Goal: Task Accomplishment & Management: Manage account settings

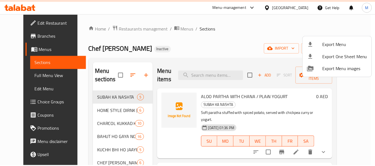
scroll to position [18, 0]
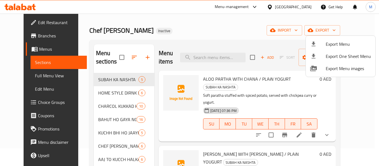
click at [25, 73] on div at bounding box center [189, 83] width 379 height 166
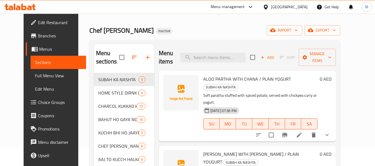
click at [35, 73] on span "Full Menu View" at bounding box center [58, 75] width 47 height 7
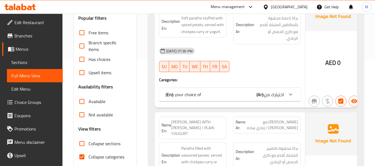
scroll to position [166, 0]
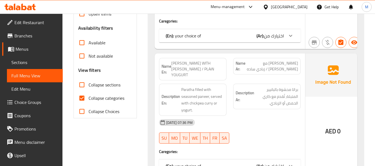
click at [83, 84] on input "Collapse sections" at bounding box center [81, 84] width 13 height 13
checkbox input "true"
click at [84, 98] on input "Collapse categories" at bounding box center [81, 98] width 13 height 13
checkbox input "false"
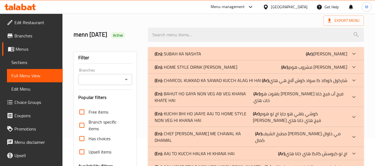
scroll to position [0, 0]
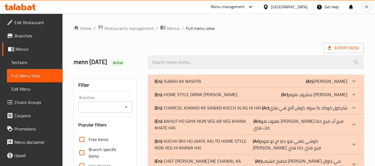
click at [160, 85] on b "(En):" at bounding box center [159, 81] width 8 height 8
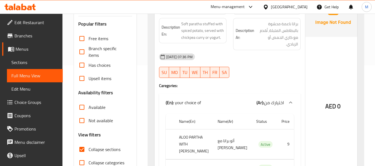
scroll to position [37, 0]
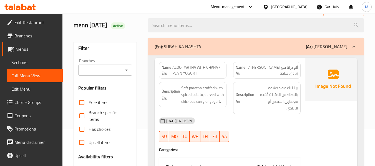
click at [216, 122] on div "[DATE] 07:36 PM" at bounding box center [230, 120] width 148 height 13
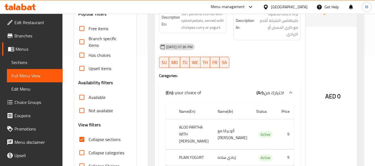
scroll to position [0, 0]
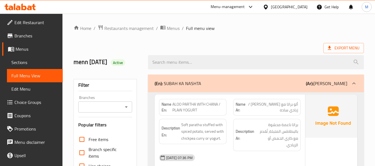
click at [194, 106] on span "ALOO PARTHA WITH CHANA / PLAiN YOGURT" at bounding box center [197, 108] width 51 height 12
copy span "ALOO PARTHA WITH CHANA / PLAiN YOGURT"
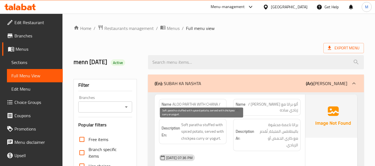
click at [193, 138] on span "Soft paratha stuffed with spiced potato, served with chickpea curry or yogurt." at bounding box center [202, 132] width 43 height 21
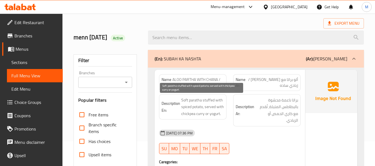
scroll to position [37, 0]
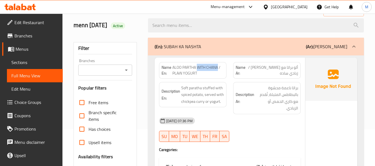
drag, startPoint x: 197, startPoint y: 68, endPoint x: 218, endPoint y: 66, distance: 21.7
click at [218, 66] on span "ALOO PARTHA WITH CHANA / PLAiN YOGURT" at bounding box center [197, 71] width 51 height 12
copy span "WITH [PERSON_NAME]"
click at [217, 120] on div "[DATE] 07:36 PM" at bounding box center [230, 120] width 148 height 13
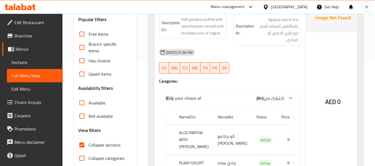
scroll to position [111, 0]
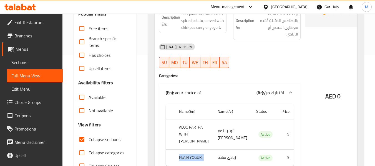
drag, startPoint x: 179, startPoint y: 151, endPoint x: 204, endPoint y: 147, distance: 25.5
click at [204, 150] on th "PLAiN YOGURT" at bounding box center [194, 158] width 39 height 16
copy th "PLAiN YOGURT"
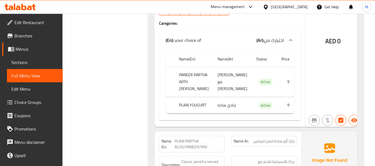
scroll to position [222, 0]
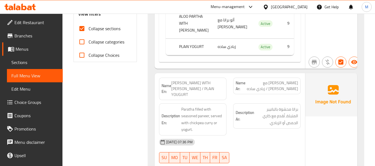
click at [234, 136] on div "[DATE] 07:36 PM" at bounding box center [230, 142] width 148 height 13
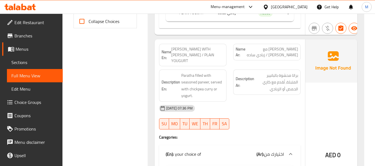
scroll to position [259, 0]
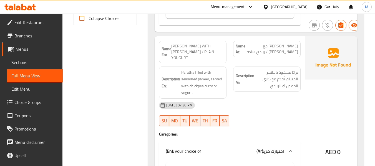
click at [197, 43] on span "[PERSON_NAME] WITH [PERSON_NAME] / PLAiN YOUGURT" at bounding box center [197, 51] width 53 height 17
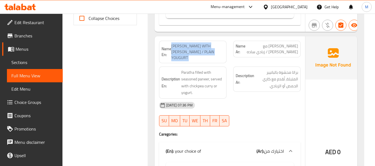
click at [197, 43] on span "[PERSON_NAME] WITH [PERSON_NAME] / PLAiN YOUGURT" at bounding box center [197, 51] width 53 height 17
copy span "[PERSON_NAME] WITH [PERSON_NAME] / PLAiN YOUGURT"
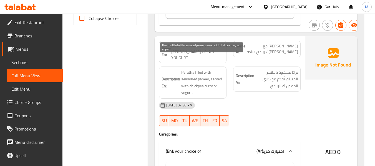
click at [190, 69] on span "Paratha filled with seasoned paneer, served with chickpea curry or yogurt." at bounding box center [202, 82] width 43 height 27
copy span "Paratha"
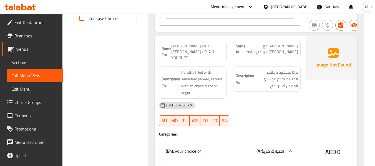
click at [189, 43] on span "[PERSON_NAME] WITH [PERSON_NAME] / PLAiN YOUGURT" at bounding box center [197, 51] width 53 height 17
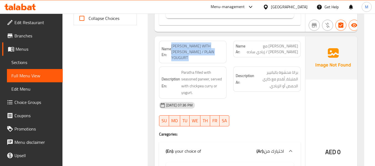
click at [189, 43] on span "[PERSON_NAME] WITH [PERSON_NAME] / PLAiN YOUGURT" at bounding box center [197, 51] width 53 height 17
click at [193, 43] on span "[PERSON_NAME] WITH [PERSON_NAME] / PLAiN YOUGURT" at bounding box center [197, 51] width 53 height 17
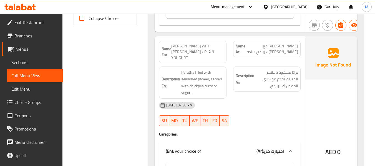
click at [193, 43] on span "[PERSON_NAME] WITH [PERSON_NAME] / PLAiN YOUGURT" at bounding box center [197, 51] width 53 height 17
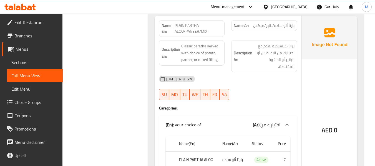
scroll to position [444, 0]
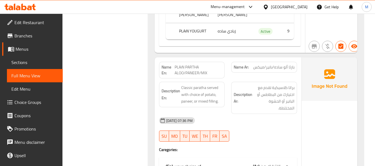
click at [211, 114] on div "[DATE] 07:36 PM" at bounding box center [228, 120] width 145 height 13
click at [187, 64] on span "PLAiN PARTHA ALOO/PANEER/MIX" at bounding box center [199, 70] width 48 height 12
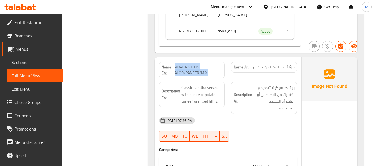
copy span "PLAiN PARTHA ALOO/PANEER/MIX"
click at [268, 114] on div "[DATE] 07:36 PM SU MO TU WE TH FR SA" at bounding box center [228, 129] width 145 height 31
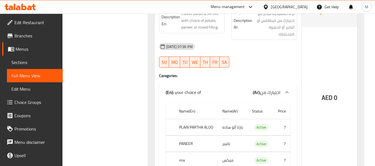
scroll to position [407, 0]
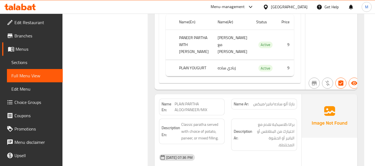
click at [190, 101] on span "PLAiN PARTHA ALOO/PANEER/MIX" at bounding box center [199, 107] width 48 height 12
copy span "PLAiN PARTHA ALOO/PANEER/MIX"
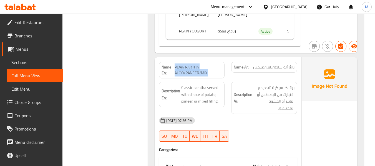
click at [150, 124] on div "Name En: ALOO PARTHA WITH CHANA / PLAiN YOGURT Name Ar: ألو براتا مع تشانا / زب…" at bounding box center [256, 40] width 216 height 785
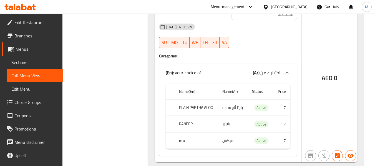
scroll to position [555, 0]
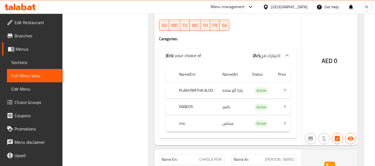
click at [206, 82] on th "PLAiN PARTHA ALOO" at bounding box center [197, 90] width 44 height 16
copy th "ALOO"
click at [105, 150] on div "Filter Branches Branches Popular filters Free items Branch specific items Has c…" at bounding box center [107, 26] width 74 height 1020
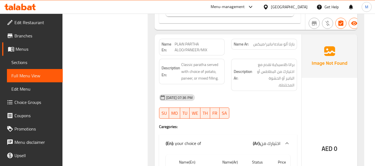
scroll to position [444, 0]
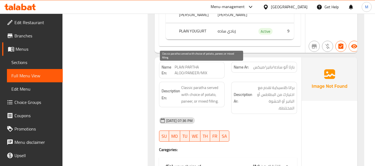
click at [186, 84] on span "Classic paratha served with choice of potato, paneer, or mixed filling." at bounding box center [201, 94] width 41 height 21
copy span "paneer"
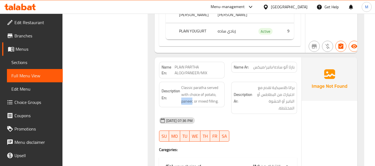
click at [263, 114] on div "[DATE] 07:36 PM SU MO TU WE TH FR SA" at bounding box center [228, 129] width 145 height 31
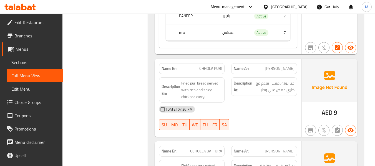
scroll to position [666, 0]
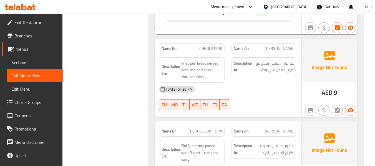
click at [249, 87] on div "[DATE] 07:36 PM SU MO TU WE TH FR SA" at bounding box center [228, 98] width 145 height 31
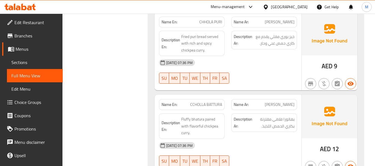
scroll to position [703, 0]
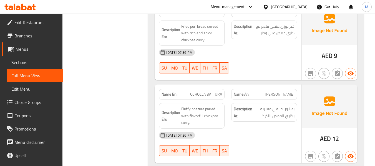
click at [219, 129] on div "[DATE] 07:36 PM" at bounding box center [228, 135] width 145 height 13
click at [194, 106] on span "Fluffy bhatura paired with flavorful chickpea curry." at bounding box center [201, 116] width 41 height 21
copy span "flavorful"
click at [242, 129] on div "[DATE] 07:36 PM" at bounding box center [228, 135] width 145 height 13
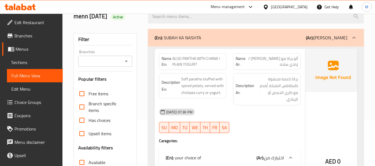
scroll to position [0, 0]
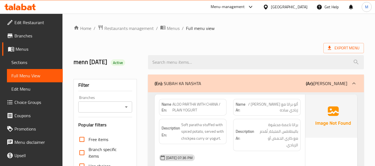
click at [218, 84] on div "(En): SUBAH KA NASHTA (Ar): [PERSON_NAME]" at bounding box center [251, 83] width 193 height 7
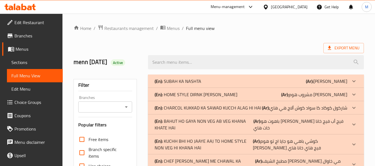
click at [175, 91] on p "(En): HOME STYLE DIRNK [PERSON_NAME]" at bounding box center [196, 94] width 83 height 7
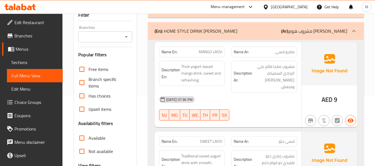
scroll to position [74, 0]
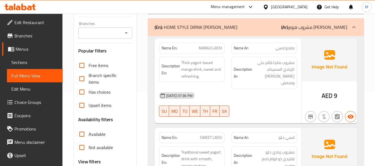
click at [248, 98] on div "[DATE] 07:36 PM SU MO TU WE TH FR SA" at bounding box center [228, 104] width 145 height 31
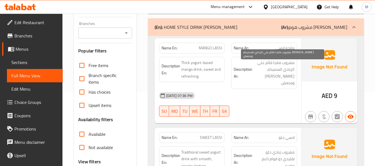
click at [257, 76] on span "مشروب مانجا قائم علي الزبادي السميكه، [PERSON_NAME] ومنعش." at bounding box center [273, 72] width 41 height 27
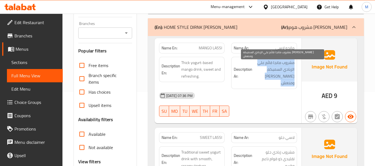
click at [257, 76] on span "مشروب مانجا قائم علي الزبادي السميكه، [PERSON_NAME] ومنعش." at bounding box center [273, 72] width 41 height 27
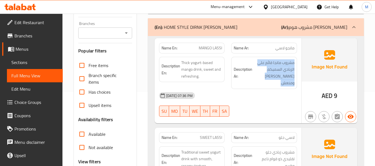
scroll to position [148, 0]
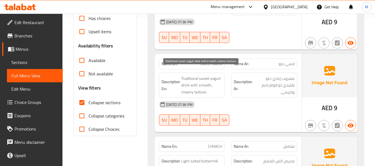
click at [204, 77] on span "Traditional sweet yogurt drink with smooth, creamy texture." at bounding box center [201, 85] width 41 height 21
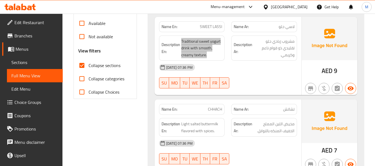
scroll to position [222, 0]
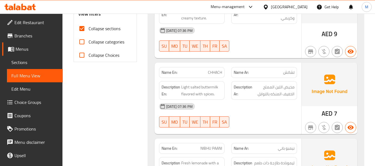
click at [231, 105] on div "[DATE] 07:36 PM" at bounding box center [228, 106] width 145 height 13
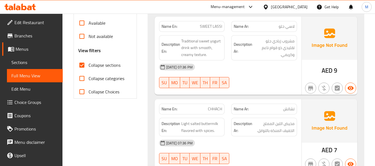
scroll to position [185, 0]
click at [213, 107] on span "CHHACH" at bounding box center [215, 110] width 14 height 6
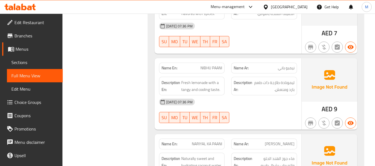
scroll to position [296, 0]
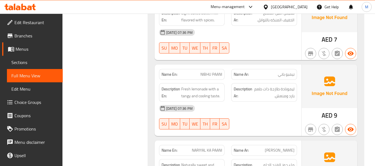
click at [244, 102] on div "[DATE] 07:36 PM" at bounding box center [228, 108] width 145 height 13
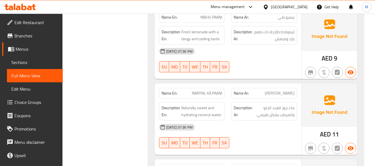
scroll to position [370, 0]
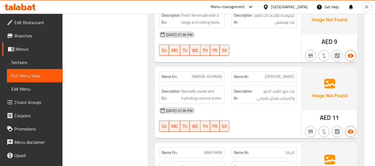
click at [244, 106] on div "[DATE] 07:36 PM" at bounding box center [228, 110] width 145 height 13
click at [190, 90] on span "Naturally sweet and hydrating coconut water." at bounding box center [201, 95] width 41 height 14
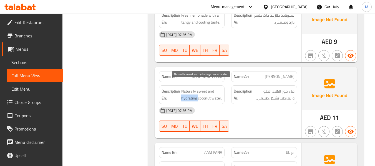
click at [190, 90] on span "Naturally sweet and hydrating coconut water." at bounding box center [201, 95] width 41 height 14
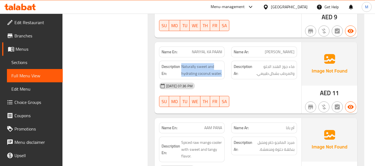
scroll to position [407, 0]
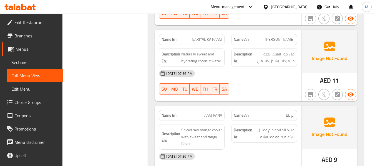
click at [246, 150] on div "[DATE] 07:36 PM" at bounding box center [228, 156] width 145 height 13
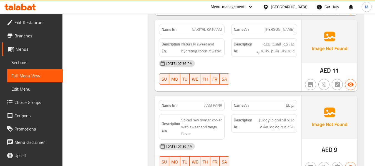
scroll to position [444, 0]
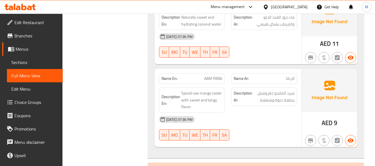
click at [215, 76] on span "AAM PANA" at bounding box center [213, 79] width 18 height 6
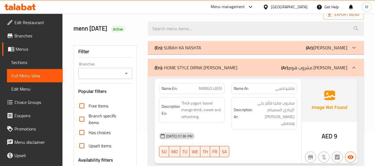
scroll to position [0, 0]
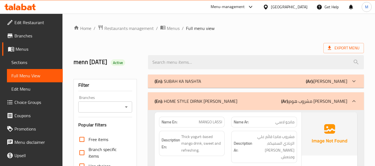
click at [193, 95] on div "(En): HOME STYLE DIRNK [PERSON_NAME] (Ar): [PERSON_NAME]" at bounding box center [256, 101] width 216 height 18
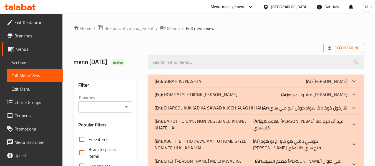
click at [189, 110] on p "(En): CHARCOL KUKKAD KA SAWAD KUCCH ALAG HI HAI" at bounding box center [208, 108] width 107 height 7
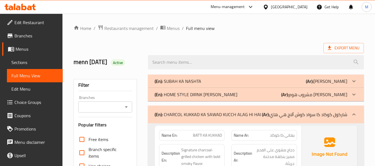
scroll to position [74, 0]
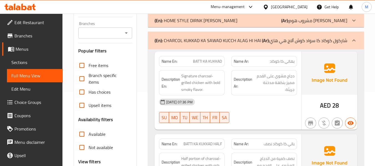
click at [239, 102] on div "[DATE] 07:36 PM" at bounding box center [228, 101] width 145 height 13
click at [218, 85] on span "Signature charcoal-grilled chicken with bold smoky flavor." at bounding box center [201, 83] width 41 height 21
click at [258, 111] on div "[DATE] 07:36 PM SU MO TU WE TH FR SA" at bounding box center [228, 110] width 145 height 31
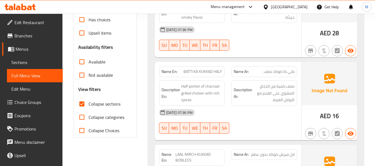
scroll to position [148, 0]
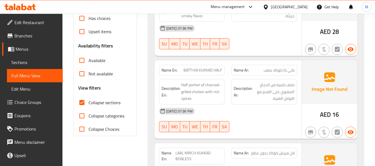
click at [242, 120] on div "[DATE] 07:36 PM SU MO TU WE TH FR SA" at bounding box center [228, 120] width 145 height 31
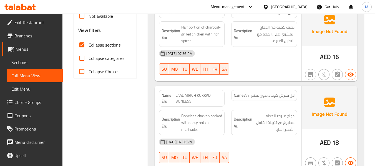
scroll to position [222, 0]
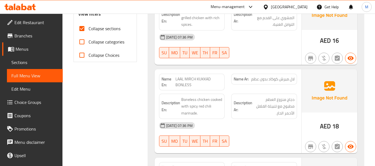
click at [238, 129] on div "[DATE] 07:36 PM" at bounding box center [228, 125] width 145 height 13
click at [189, 78] on span "LAAL MIRCH KUKKAD BONLESS" at bounding box center [198, 82] width 47 height 12
click at [203, 76] on span "LAAL MIRCH KUKKAD BONLESS" at bounding box center [198, 82] width 47 height 12
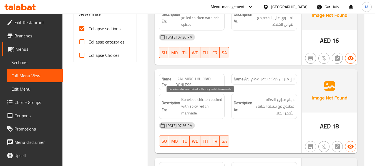
click at [188, 104] on span "Boneless chicken cooked with spicy red chili marinade." at bounding box center [201, 106] width 41 height 21
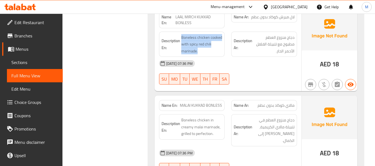
scroll to position [296, 0]
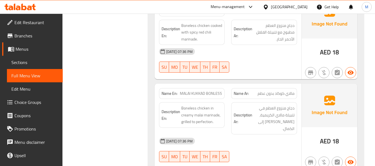
click at [246, 135] on div "[DATE] 07:36 PM" at bounding box center [228, 141] width 145 height 13
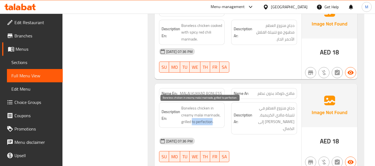
drag, startPoint x: 212, startPoint y: 121, endPoint x: 192, endPoint y: 122, distance: 20.0
click at [192, 122] on span "Boneless chicken in creamy malai marinade, grilled to perfection." at bounding box center [201, 115] width 41 height 21
click at [198, 122] on span "Boneless chicken in creamy malai marinade, grilled to perfection." at bounding box center [201, 115] width 41 height 21
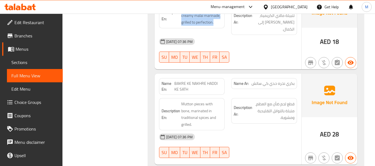
scroll to position [407, 0]
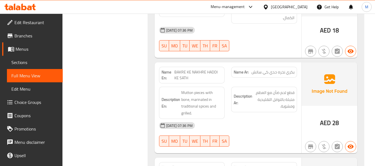
click at [239, 119] on div "[DATE] 07:36 PM" at bounding box center [228, 125] width 145 height 13
click at [187, 69] on span "BAKRE KE NAKHRE HADDI KE SATH" at bounding box center [198, 75] width 48 height 12
click at [269, 69] on div "Name Ar: بكري نخره حدي كي ساتش" at bounding box center [264, 72] width 66 height 11
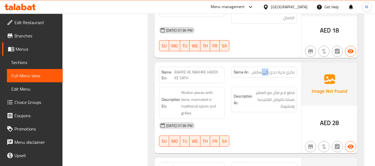
click at [269, 69] on div "Name Ar: بكري نخره حدي كي ساتش" at bounding box center [264, 72] width 66 height 11
click at [191, 69] on span "BAKRE KE NAKHRE HADDI KE SATH" at bounding box center [198, 75] width 48 height 12
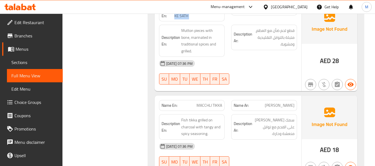
scroll to position [481, 0]
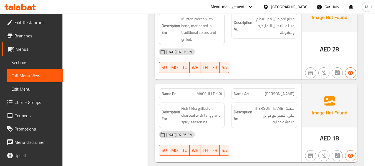
click at [236, 130] on div "[DATE] 07:36 PM" at bounding box center [228, 134] width 145 height 13
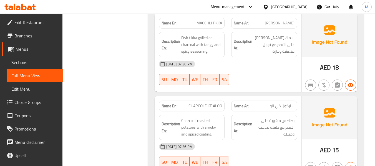
scroll to position [555, 0]
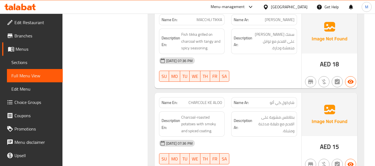
click at [236, 137] on div "[DATE] 07:36 PM" at bounding box center [228, 143] width 145 height 13
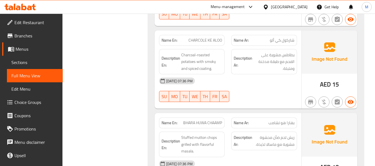
scroll to position [666, 0]
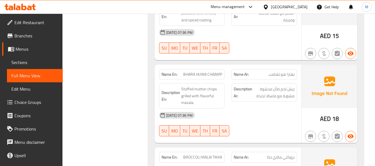
click at [243, 109] on div "[DATE] 07:36 PM" at bounding box center [228, 115] width 145 height 13
click at [205, 90] on span "Stuffed mutton chops grilled with flavorful masala." at bounding box center [201, 96] width 41 height 21
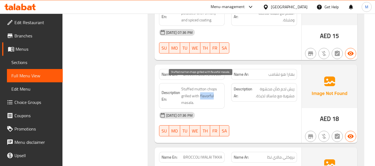
click at [205, 90] on span "Stuffed mutton chops grilled with flavorful masala." at bounding box center [201, 96] width 41 height 21
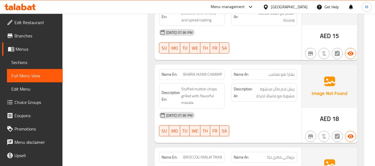
click at [211, 72] on div "Name En: BHARA HUWA CHAAMP" at bounding box center [192, 74] width 66 height 11
click at [211, 72] on span "BHARA HUWA CHAAMP" at bounding box center [202, 75] width 39 height 6
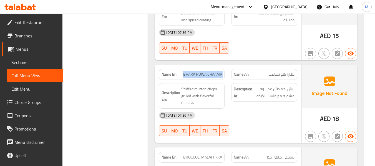
scroll to position [740, 0]
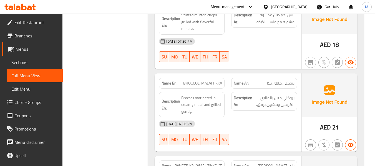
click at [246, 127] on div "[DATE] 07:36 PM SU MO TU WE TH FR SA" at bounding box center [228, 132] width 145 height 31
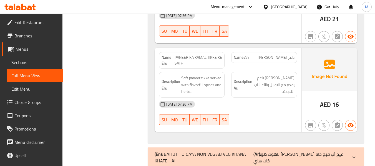
scroll to position [814, 0]
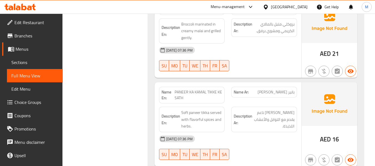
click at [233, 132] on div "[DATE] 07:36 PM" at bounding box center [228, 138] width 145 height 13
click at [205, 111] on span "Soft paneer tikka served with flavorful spices and herbs." at bounding box center [201, 119] width 41 height 21
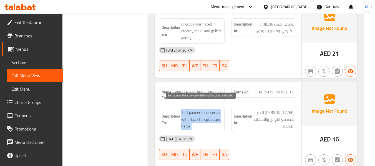
click at [205, 111] on span "Soft paneer tikka served with flavorful spices and herbs." at bounding box center [201, 119] width 41 height 21
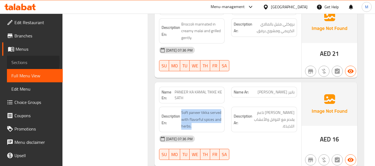
drag, startPoint x: 14, startPoint y: 61, endPoint x: 19, endPoint y: 52, distance: 10.2
click at [14, 61] on span "Sections" at bounding box center [34, 62] width 47 height 7
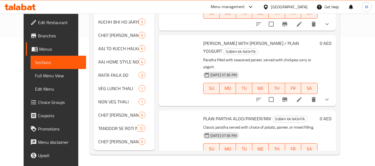
scroll to position [89, 0]
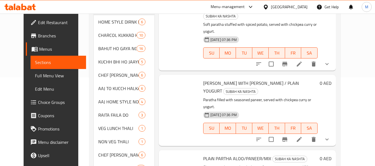
click at [39, 46] on span "Menus" at bounding box center [60, 49] width 43 height 7
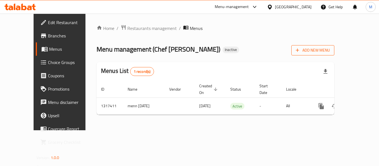
click at [330, 52] on span "Add New Menu" at bounding box center [313, 50] width 34 height 7
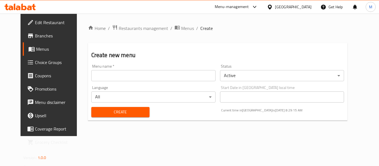
click at [273, 49] on div "Create new menu Menu name   * Menu name * Status Active ​ Language All ​ Start …" at bounding box center [218, 82] width 260 height 78
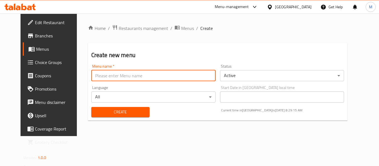
click at [130, 81] on input "text" at bounding box center [153, 75] width 124 height 11
paste input "343017565"
type input "343017565"
click at [97, 108] on button "Create" at bounding box center [120, 112] width 58 height 10
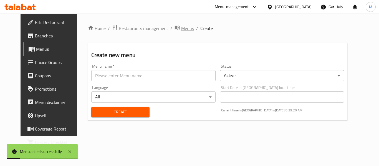
click at [181, 27] on span "Menus" at bounding box center [187, 28] width 13 height 7
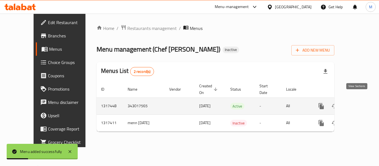
click at [359, 104] on icon "enhanced table" at bounding box center [361, 106] width 5 height 5
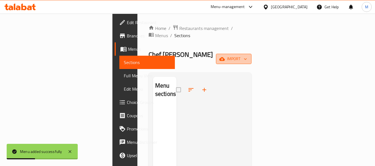
click at [247, 56] on span "import" at bounding box center [233, 59] width 27 height 7
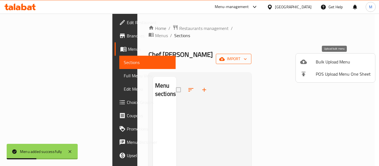
click at [342, 59] on span "Bulk Upload Menu" at bounding box center [343, 62] width 55 height 7
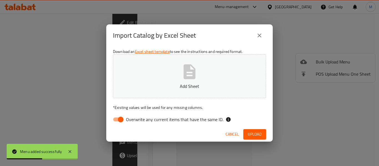
click at [158, 120] on span "Overwrite any current items that have the same ID." at bounding box center [174, 119] width 97 height 7
click at [137, 120] on input "Overwrite any current items that have the same ID." at bounding box center [121, 119] width 32 height 11
checkbox input "false"
click at [161, 85] on p "Add Sheet" at bounding box center [190, 86] width 136 height 7
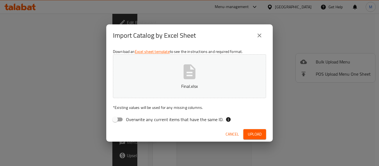
click at [255, 135] on span "Upload" at bounding box center [255, 134] width 14 height 7
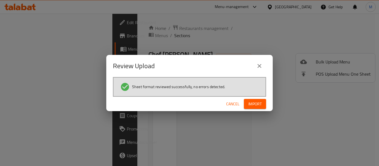
click at [253, 104] on span "Import" at bounding box center [254, 104] width 13 height 7
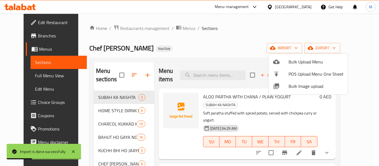
click at [168, 41] on div at bounding box center [189, 83] width 379 height 166
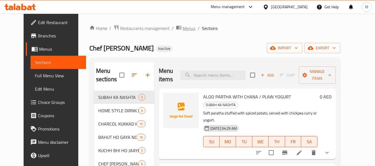
click at [183, 27] on span "Menus" at bounding box center [189, 28] width 13 height 7
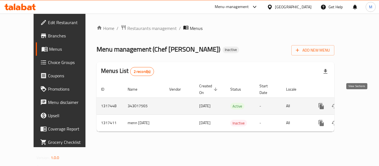
click at [358, 103] on icon "enhanced table" at bounding box center [361, 106] width 7 height 7
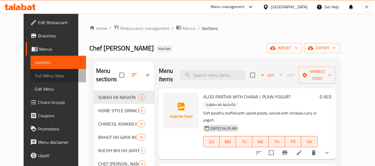
click at [36, 71] on link "Full Menu View" at bounding box center [59, 75] width 56 height 13
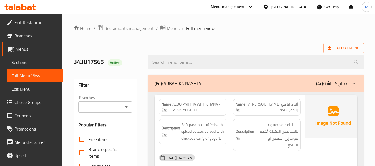
click at [266, 29] on ol "Home / Restaurants management / Menus / Full menu view" at bounding box center [219, 28] width 290 height 7
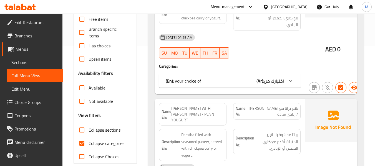
scroll to position [148, 0]
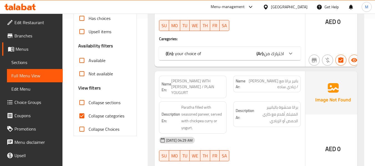
click at [89, 102] on span "Collapse sections" at bounding box center [105, 102] width 32 height 7
click at [89, 102] on input "Collapse sections" at bounding box center [81, 102] width 13 height 13
checkbox input "true"
click at [88, 122] on input "Collapse categories" at bounding box center [81, 115] width 13 height 13
checkbox input "false"
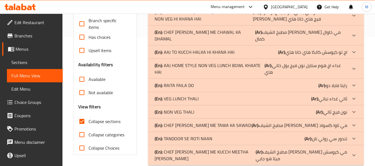
scroll to position [18, 0]
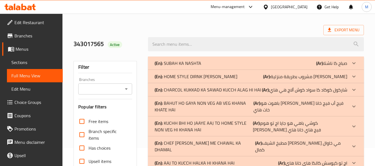
click at [169, 88] on p "(En): CHARCOL KUKKAD KA SAWAD KUCCH ALAG HI HAI" at bounding box center [208, 90] width 107 height 7
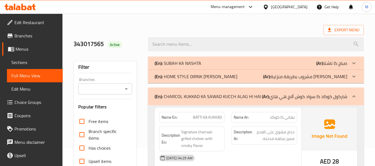
click at [175, 76] on p "(En): HOME STYLE DIRNK [PERSON_NAME]" at bounding box center [196, 76] width 83 height 7
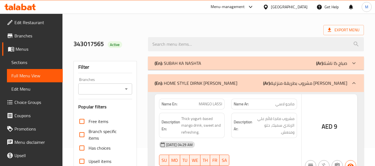
click at [178, 64] on p "(En): SUBAH KA NASHTA" at bounding box center [178, 63] width 47 height 7
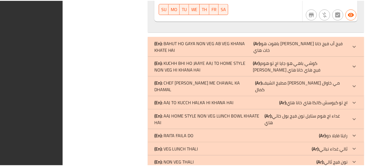
scroll to position [2224, 0]
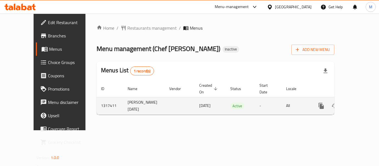
click at [359, 103] on icon "enhanced table" at bounding box center [361, 106] width 7 height 7
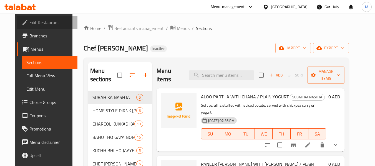
click at [36, 22] on span "Edit Restaurant" at bounding box center [51, 22] width 44 height 7
